Goal: Task Accomplishment & Management: Complete application form

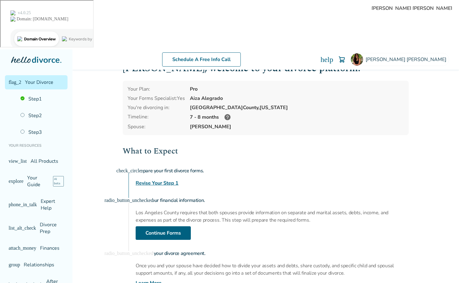
scroll to position [21, 0]
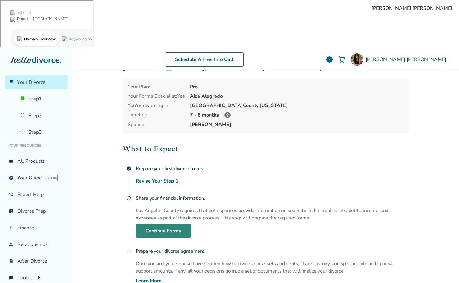
click at [171, 224] on link "Continue Forms" at bounding box center [163, 231] width 55 height 14
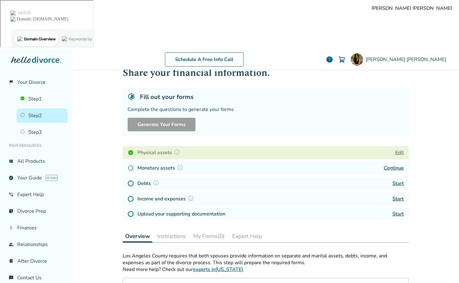
click at [397, 164] on link "Continue" at bounding box center [394, 167] width 20 height 7
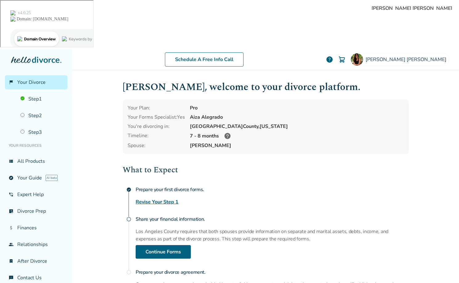
click at [279, 164] on div "What to Expect check_circle Prepare your first divorce forms. Revise Your Step …" at bounding box center [266, 235] width 286 height 142
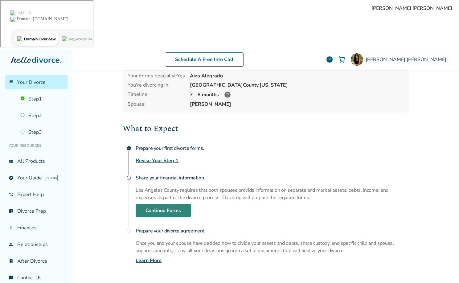
click at [156, 204] on link "Continue Forms" at bounding box center [163, 211] width 55 height 14
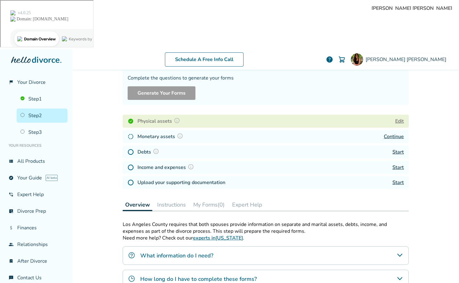
scroll to position [55, 0]
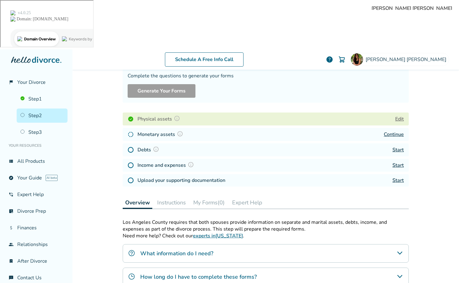
click at [400, 146] on link "Start" at bounding box center [397, 149] width 11 height 7
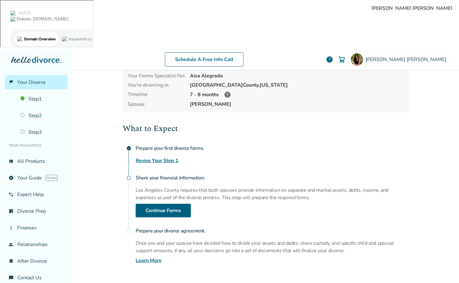
scroll to position [40, 0]
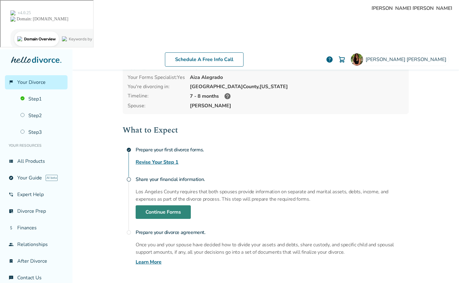
click at [165, 205] on link "Continue Forms" at bounding box center [163, 212] width 55 height 14
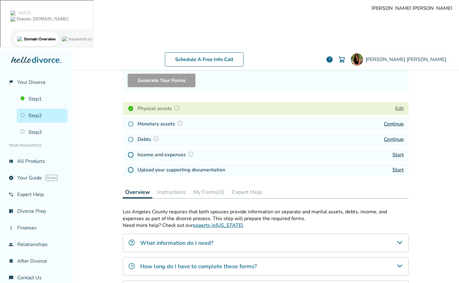
scroll to position [65, 0]
click at [192, 151] on img at bounding box center [191, 154] width 6 height 6
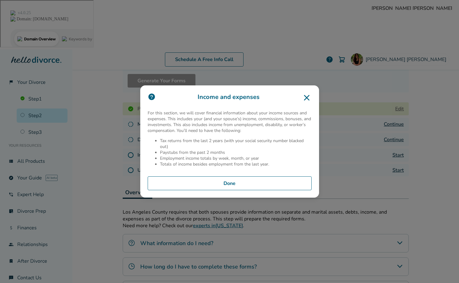
click at [306, 99] on icon at bounding box center [307, 98] width 10 height 10
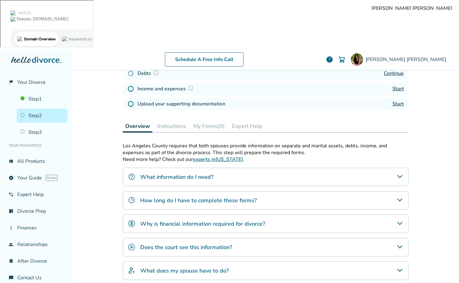
scroll to position [136, 0]
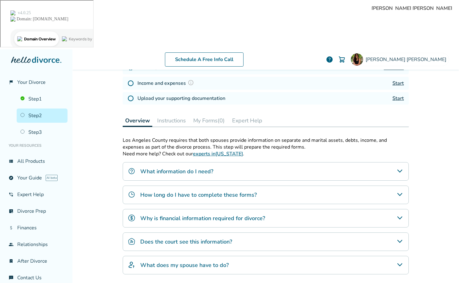
click at [264, 185] on div "How long do I have to complete these forms?" at bounding box center [266, 194] width 286 height 18
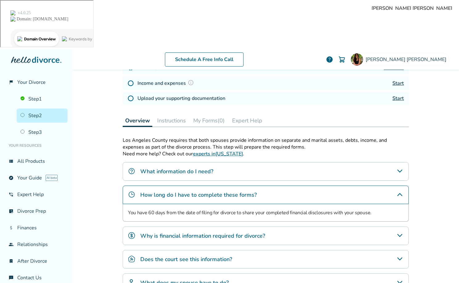
click at [264, 185] on div "How long do I have to complete these forms?" at bounding box center [266, 194] width 286 height 18
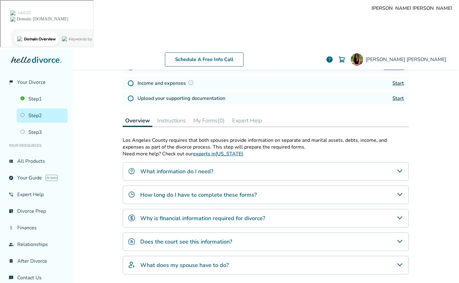
click at [229, 256] on div "What does my spouse have to do?" at bounding box center [266, 265] width 286 height 18
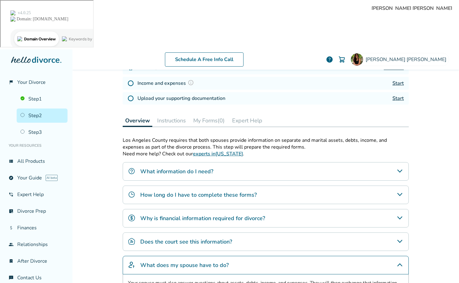
click at [230, 256] on div "What does my spouse have to do?" at bounding box center [266, 265] width 286 height 18
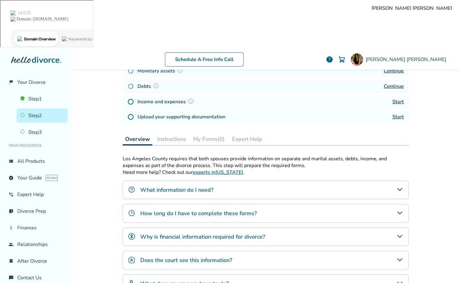
scroll to position [94, 0]
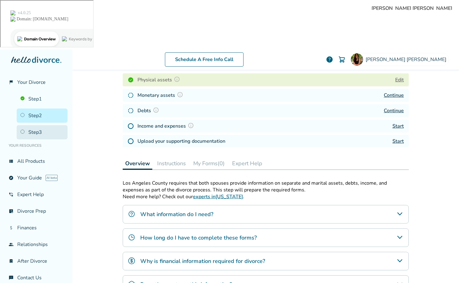
click at [37, 125] on link "Step 3" at bounding box center [42, 132] width 51 height 14
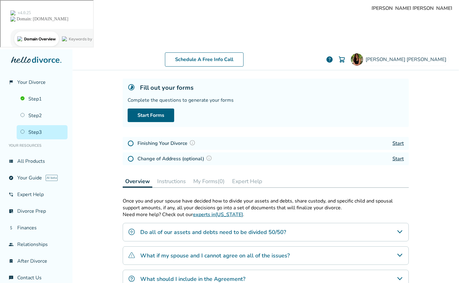
click at [192, 140] on img at bounding box center [192, 143] width 6 height 6
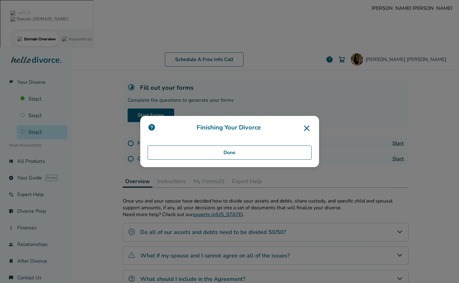
click at [308, 127] on icon at bounding box center [307, 128] width 10 height 10
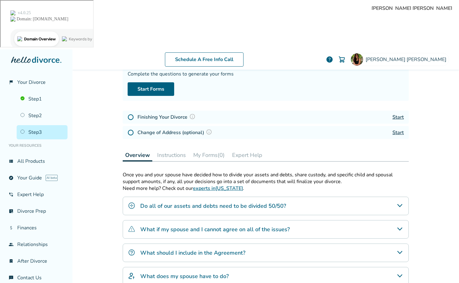
scroll to position [58, 0]
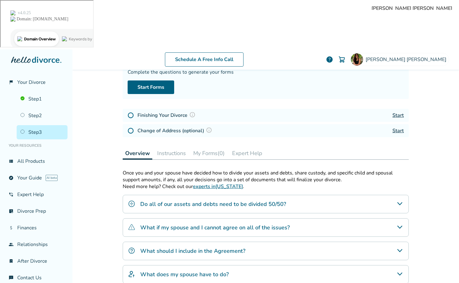
click at [127, 195] on div "Do all of our assets and debts need to be divided 50/50?" at bounding box center [266, 204] width 286 height 18
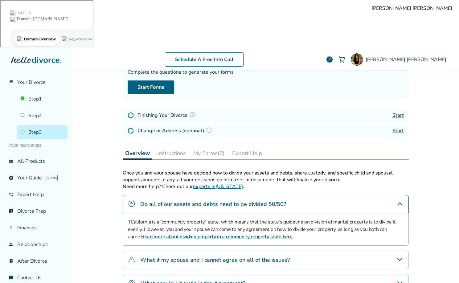
click at [130, 200] on img "Do all of our assets and debts need to be divided 50/50?" at bounding box center [131, 203] width 7 height 7
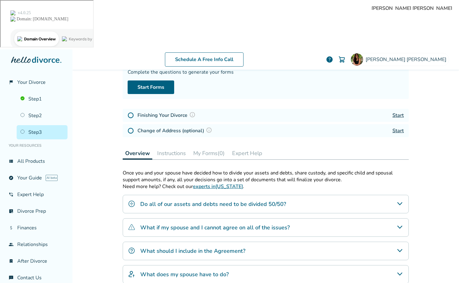
click at [133, 223] on img "What if my spouse and I cannot agree on all of the issues?" at bounding box center [131, 226] width 7 height 7
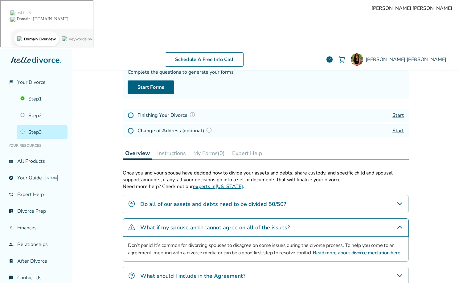
click at [132, 266] on div "What should I include in the Agreement?" at bounding box center [266, 275] width 286 height 18
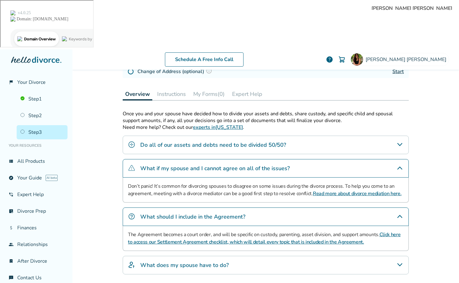
scroll to position [117, 0]
click at [132, 261] on img "What does my spouse have to do?" at bounding box center [131, 264] width 7 height 7
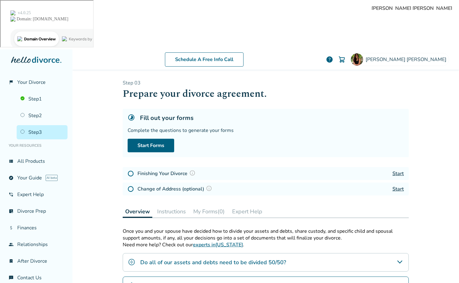
scroll to position [142, 0]
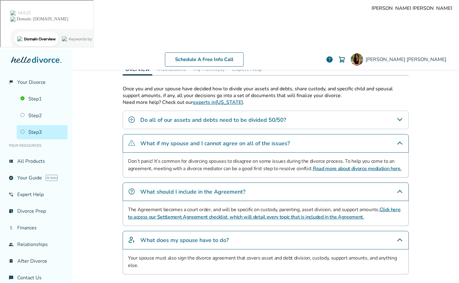
click at [409, 91] on div "Step 0 3 Prepare your divorce agreement. Fill out your forms Complete the quest…" at bounding box center [266, 108] width 296 height 362
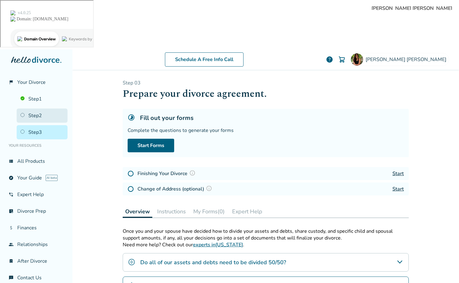
click at [30, 108] on link "Step 2" at bounding box center [42, 115] width 51 height 14
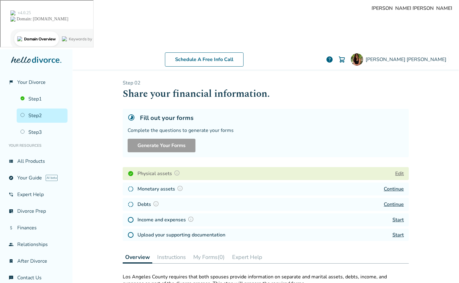
click at [399, 216] on link "Start" at bounding box center [397, 219] width 11 height 7
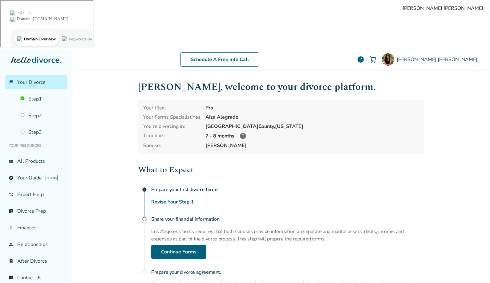
scroll to position [41, 0]
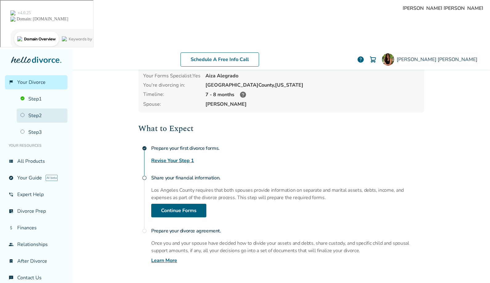
click at [29, 108] on link "Step 2" at bounding box center [42, 115] width 51 height 14
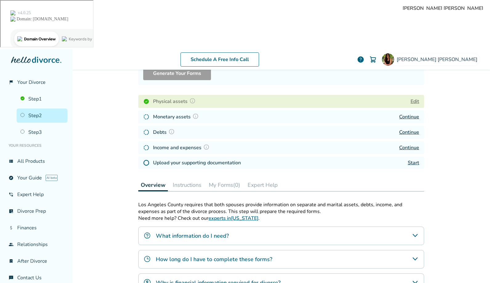
scroll to position [69, 0]
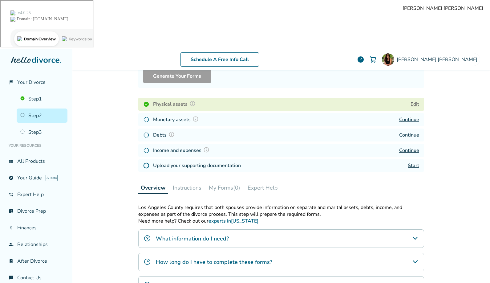
click at [231, 162] on h4 "Upload your supporting documentation" at bounding box center [197, 165] width 88 height 7
click at [416, 162] on link "Start" at bounding box center [413, 165] width 11 height 7
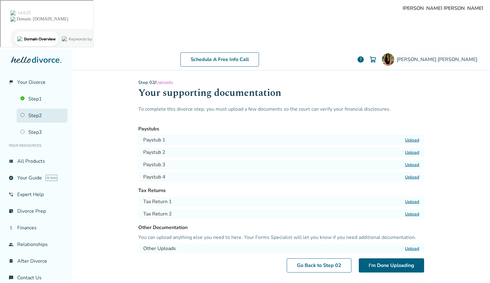
click at [28, 108] on link "Step 2" at bounding box center [42, 115] width 51 height 14
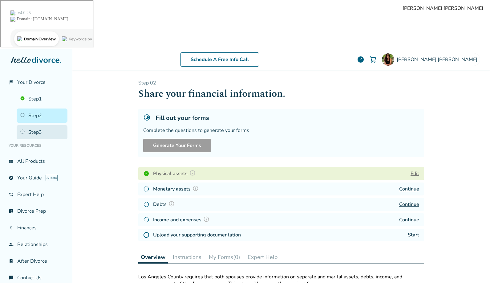
click at [33, 125] on link "Step 3" at bounding box center [42, 132] width 51 height 14
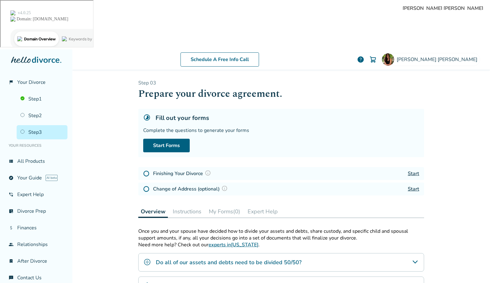
scroll to position [87, 0]
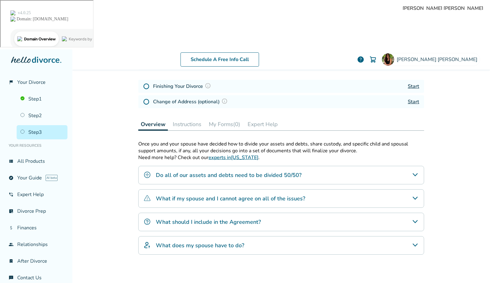
click at [215, 189] on div "What if my spouse and I cannot agree on all of the issues?" at bounding box center [281, 198] width 286 height 18
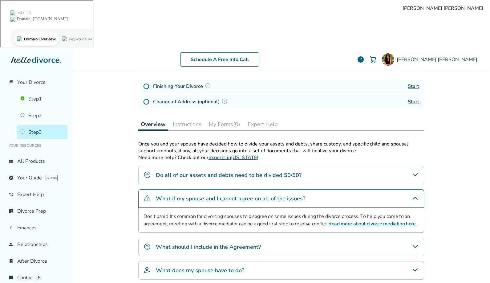
click at [215, 189] on div "What if my spouse and I cannot agree on all of the issues?" at bounding box center [281, 198] width 286 height 18
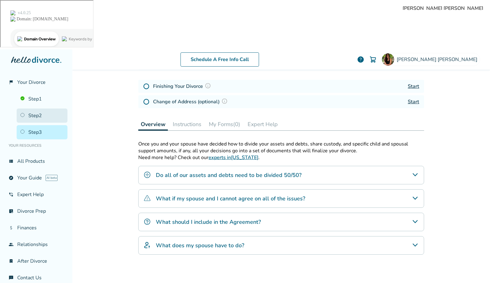
click at [34, 108] on link "Step 2" at bounding box center [42, 115] width 51 height 14
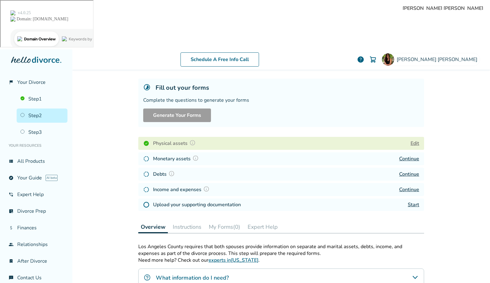
scroll to position [136, 0]
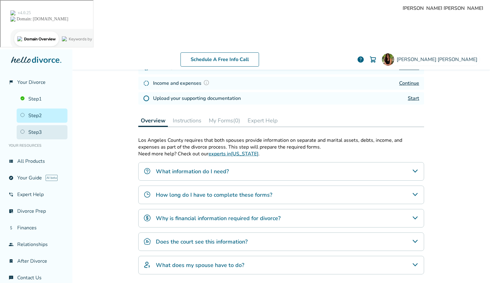
click at [33, 125] on link "Step 3" at bounding box center [42, 132] width 51 height 14
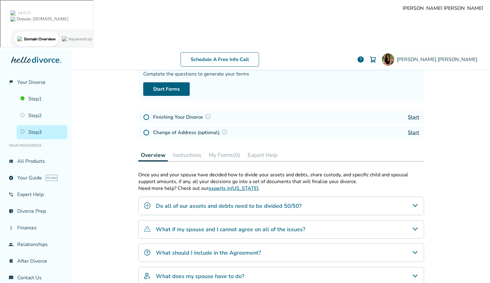
scroll to position [87, 0]
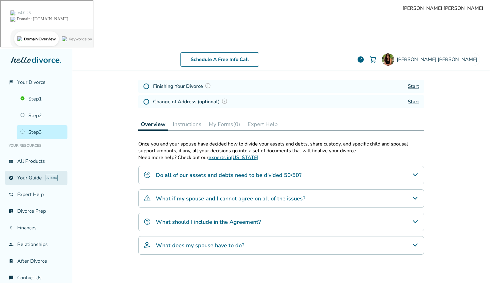
click at [23, 171] on link "explore Your Guide AI beta" at bounding box center [36, 178] width 63 height 14
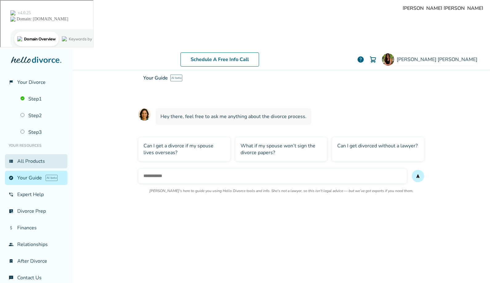
click at [33, 154] on link "view_list All Products" at bounding box center [36, 161] width 63 height 14
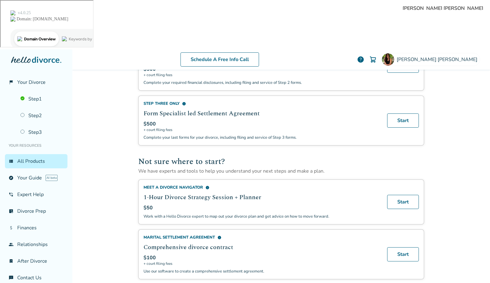
scroll to position [331, 0]
click at [219, 235] on span "info" at bounding box center [219, 237] width 4 height 4
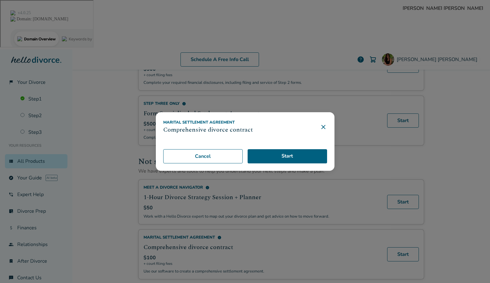
click at [219, 191] on div "Marital Settlement Agreement Comprehensive divorce contract Start Cancel" at bounding box center [245, 141] width 490 height 283
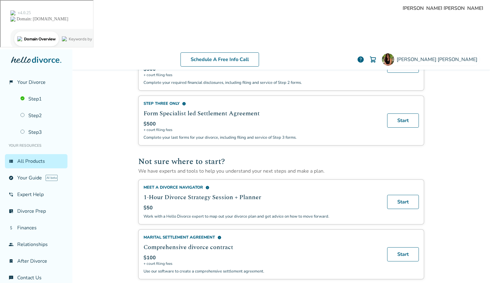
click at [203, 234] on div "Marital Settlement Agreement info" at bounding box center [262, 237] width 236 height 6
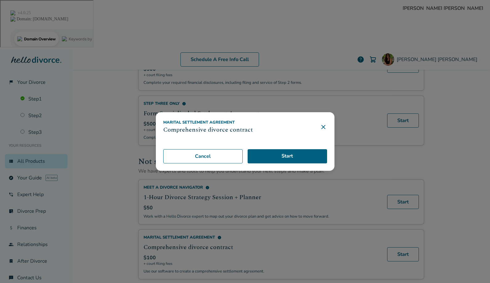
click at [325, 122] on div "Marital Settlement Agreement Comprehensive divorce contract" at bounding box center [245, 127] width 164 height 15
click at [322, 127] on icon at bounding box center [323, 126] width 7 height 7
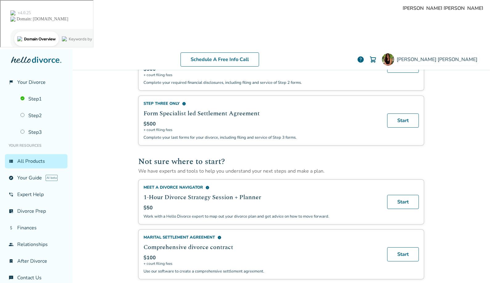
scroll to position [0, 0]
